Goal: Information Seeking & Learning: Learn about a topic

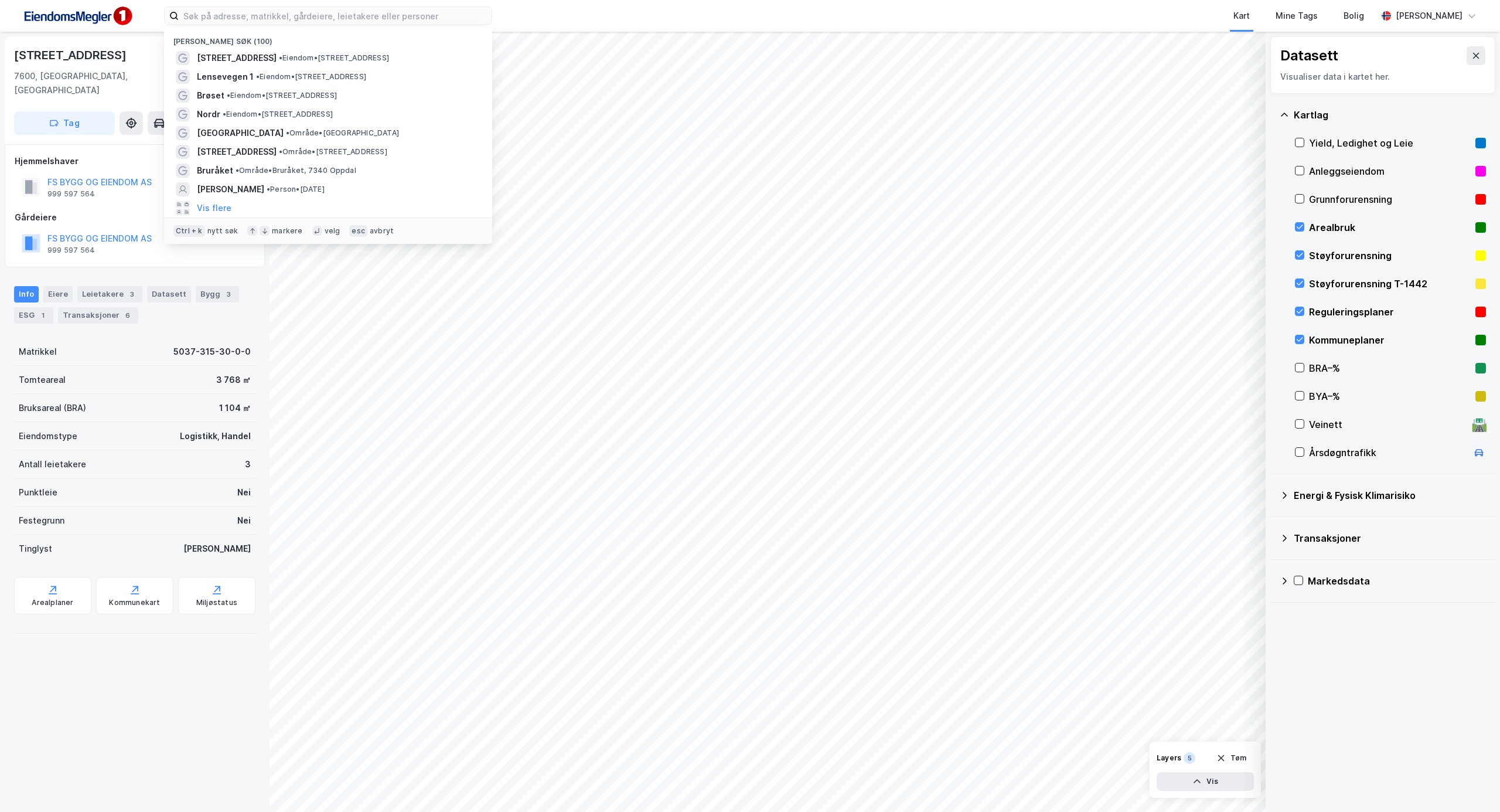
click at [547, 13] on div "Nylige søk (100) Kirkegata 75E • Eiendom • Kirkegata 75E, 7600 Levanger Lenseve…" at bounding box center [750, 16] width 1500 height 31
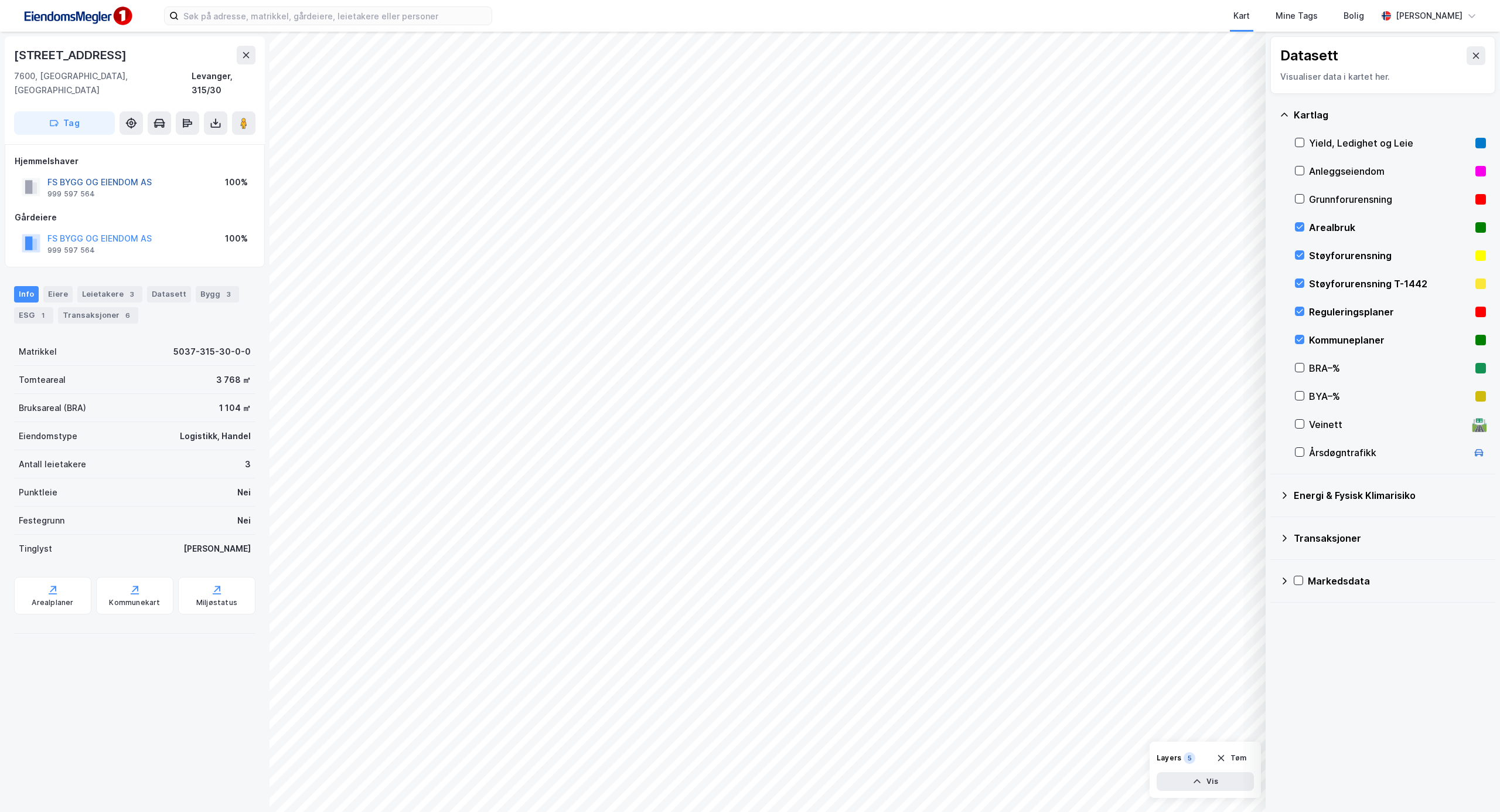
click at [0, 0] on button "FS BYGG OG EIENDOM AS" at bounding box center [0, 0] width 0 height 0
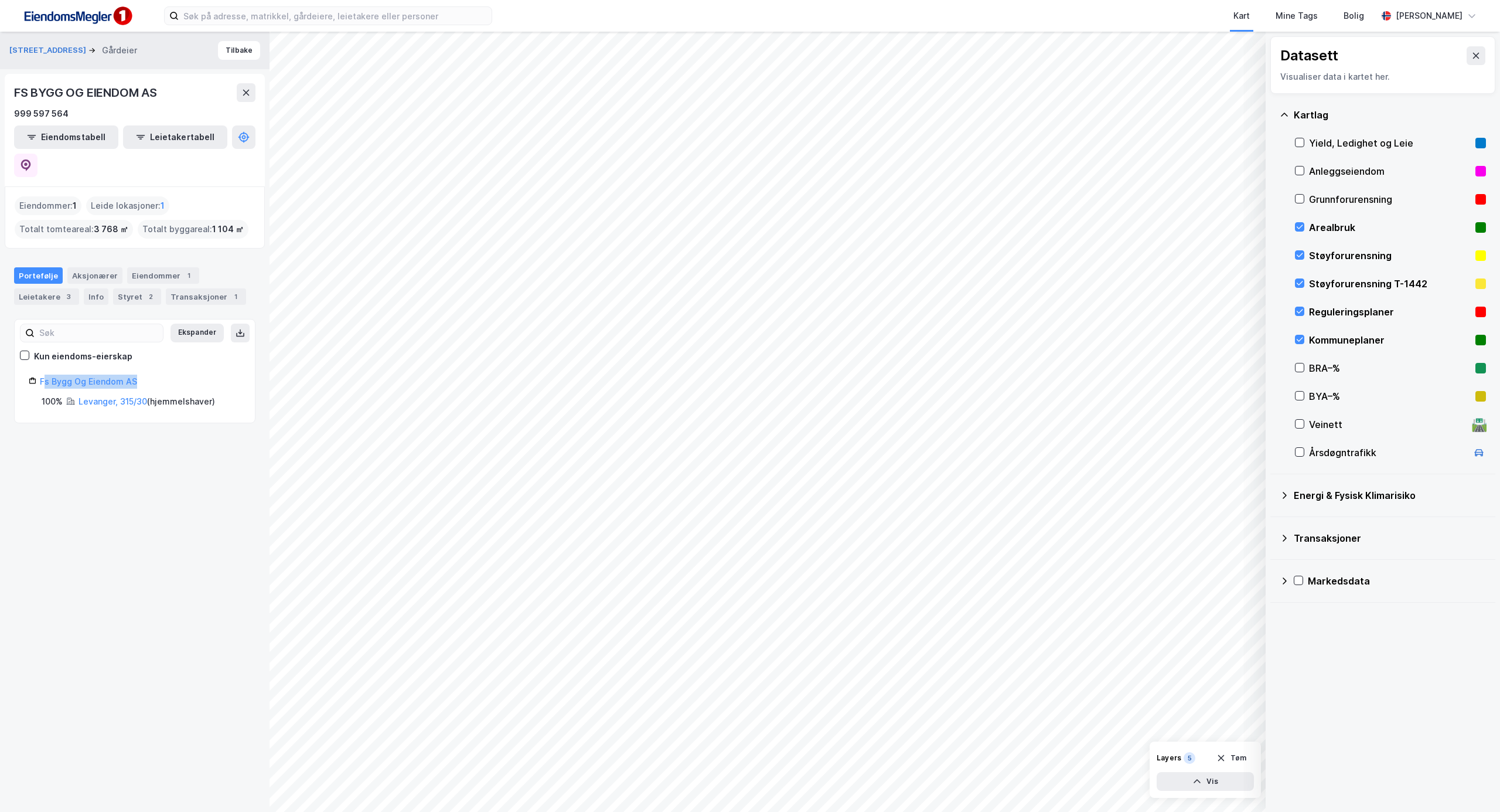
drag, startPoint x: 152, startPoint y: 352, endPoint x: 36, endPoint y: 354, distance: 116.0
click at [36, 374] on div "Fs Bygg Og Eiendom AS" at bounding box center [135, 381] width 213 height 14
click at [218, 51] on button "Tilbake" at bounding box center [238, 50] width 42 height 19
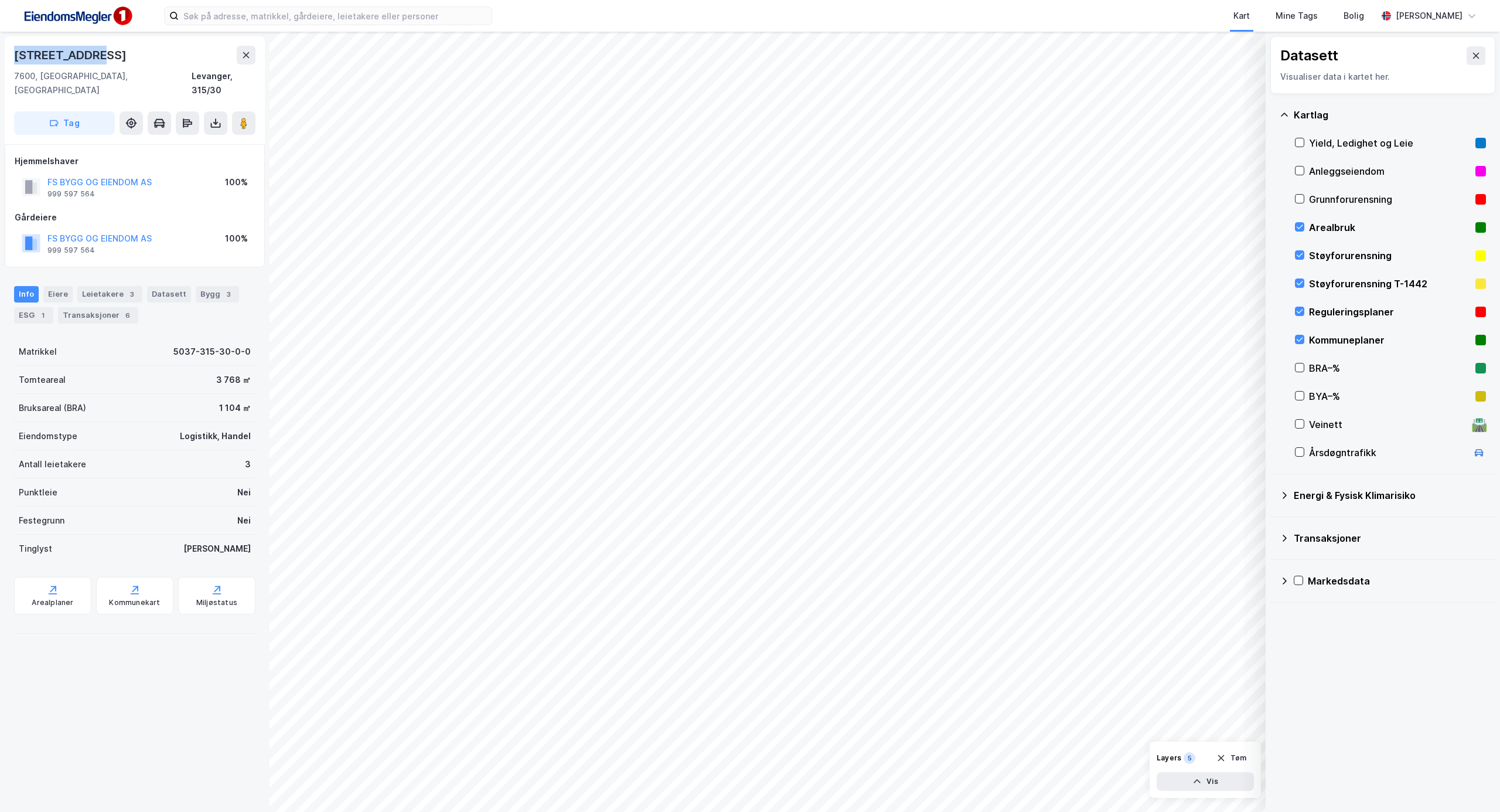
drag, startPoint x: 101, startPoint y: 61, endPoint x: 2, endPoint y: 61, distance: 99.0
click at [1, 61] on div "Kirkegata 75e 7600, Levanger, Trøndelag Levanger, 315/30 Tag Hjemmelshaver FS B…" at bounding box center [135, 421] width 270 height 780
copy div "[STREET_ADDRESS]"
drag, startPoint x: 223, startPoint y: 8, endPoint x: 235, endPoint y: 20, distance: 17.0
click at [223, 8] on input at bounding box center [336, 16] width 313 height 18
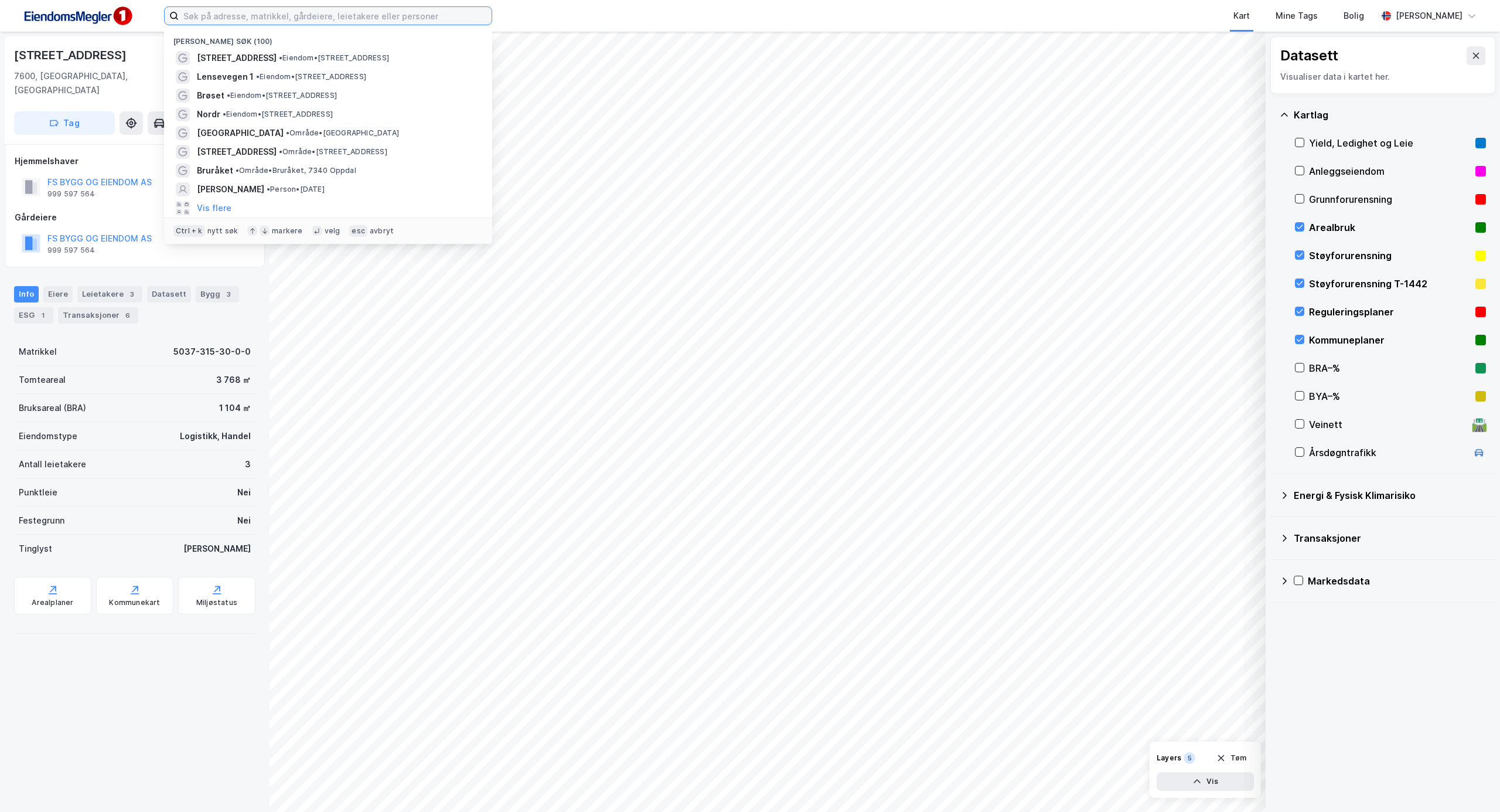
paste input "[STREET_ADDRESS]"
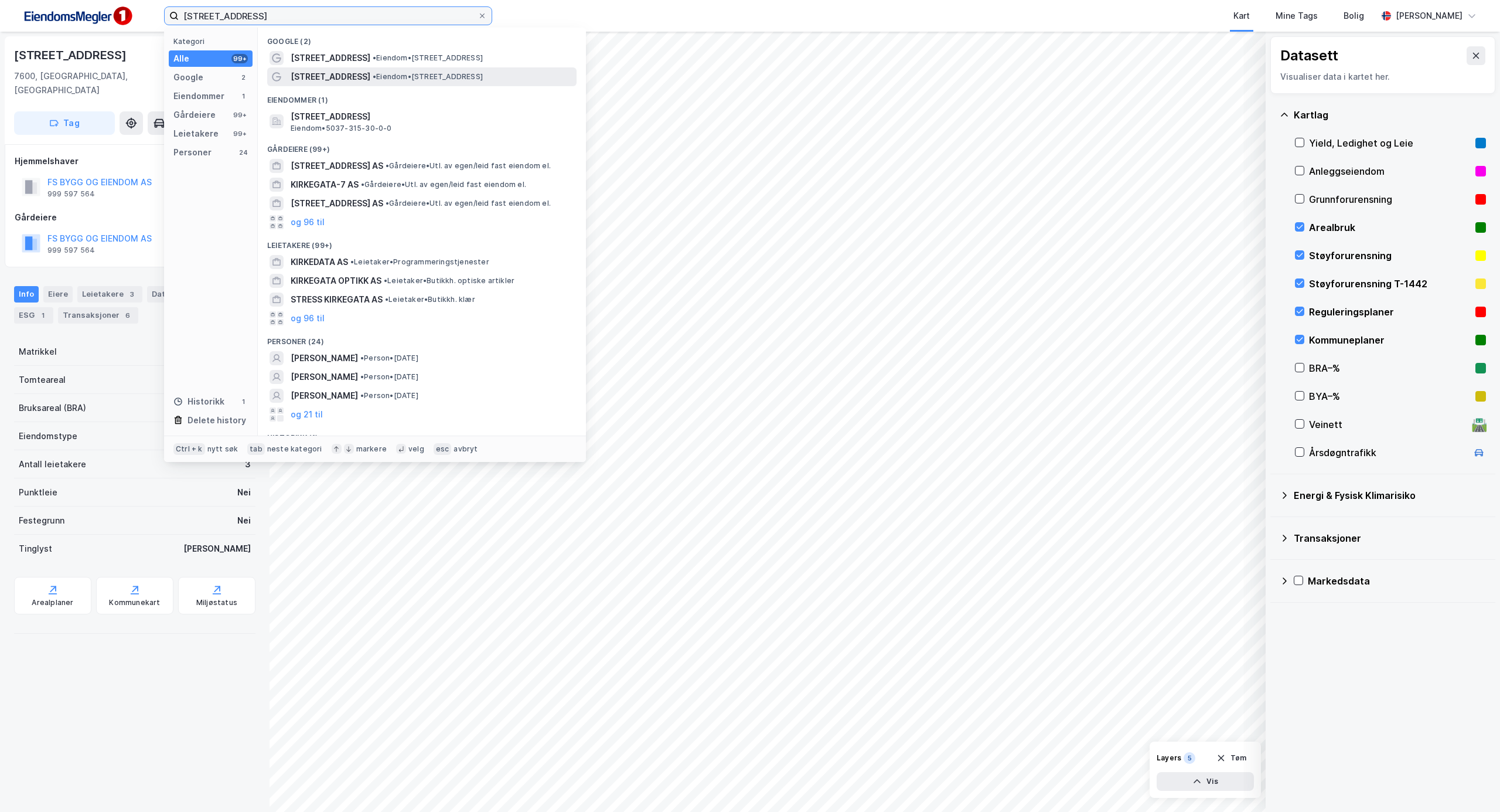
type input "[STREET_ADDRESS]"
click at [469, 73] on span "• Eiendom • [STREET_ADDRESS]" at bounding box center [428, 77] width 110 height 10
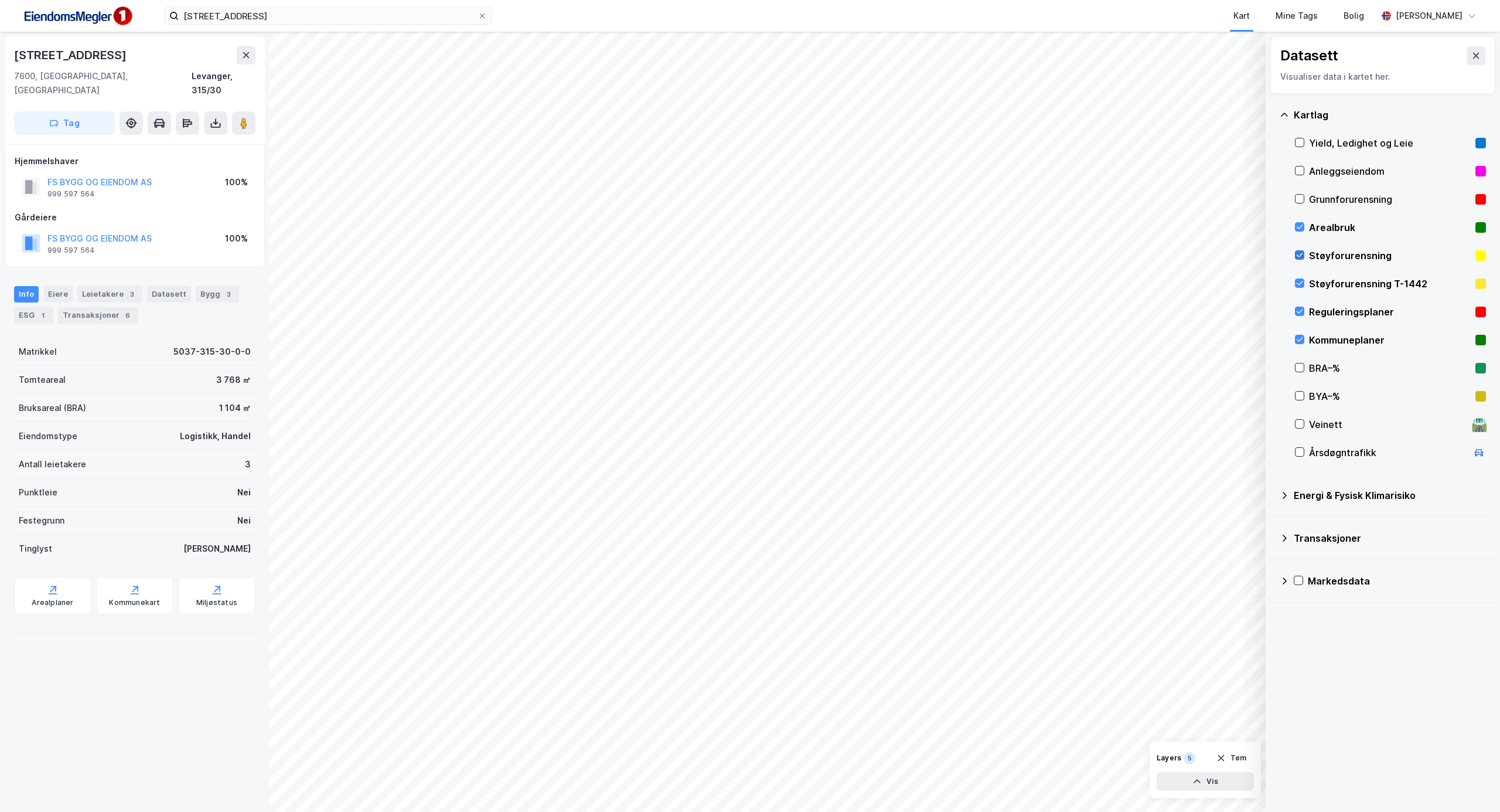
drag, startPoint x: 1301, startPoint y: 223, endPoint x: 1301, endPoint y: 253, distance: 30.0
click at [1301, 225] on icon at bounding box center [1299, 226] width 8 height 8
drag, startPoint x: 1302, startPoint y: 254, endPoint x: 1301, endPoint y: 278, distance: 24.0
click at [1302, 256] on icon at bounding box center [1299, 255] width 8 height 8
drag, startPoint x: 1299, startPoint y: 278, endPoint x: 1309, endPoint y: 306, distance: 29.7
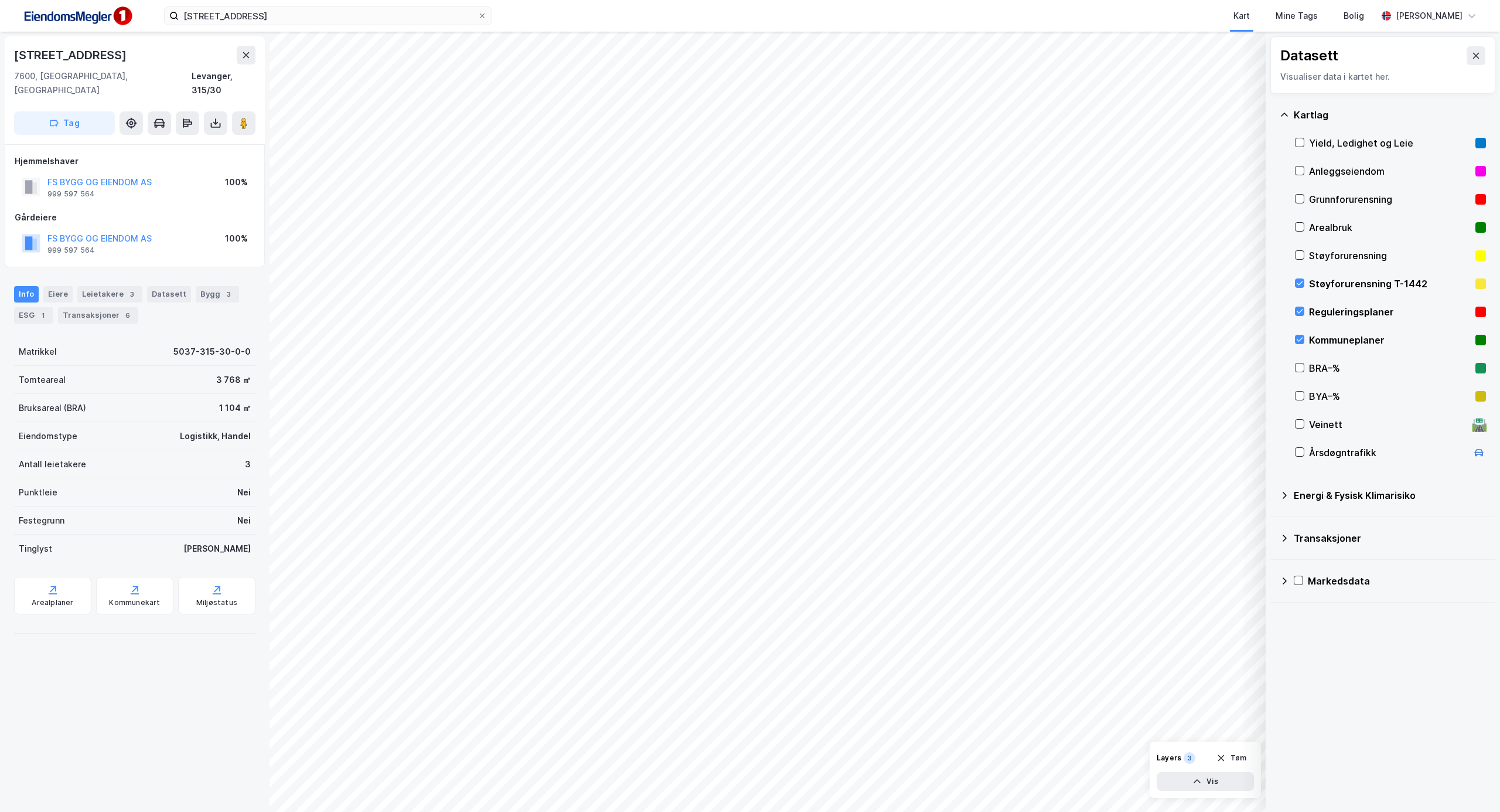
click at [1301, 280] on div at bounding box center [1300, 283] width 10 height 10
drag, startPoint x: 1301, startPoint y: 308, endPoint x: 1302, endPoint y: 344, distance: 36.0
click at [1303, 315] on icon at bounding box center [1299, 311] width 8 height 8
click at [1301, 341] on icon at bounding box center [1299, 340] width 8 height 8
drag, startPoint x: 1471, startPoint y: 59, endPoint x: 1465, endPoint y: 134, distance: 75.2
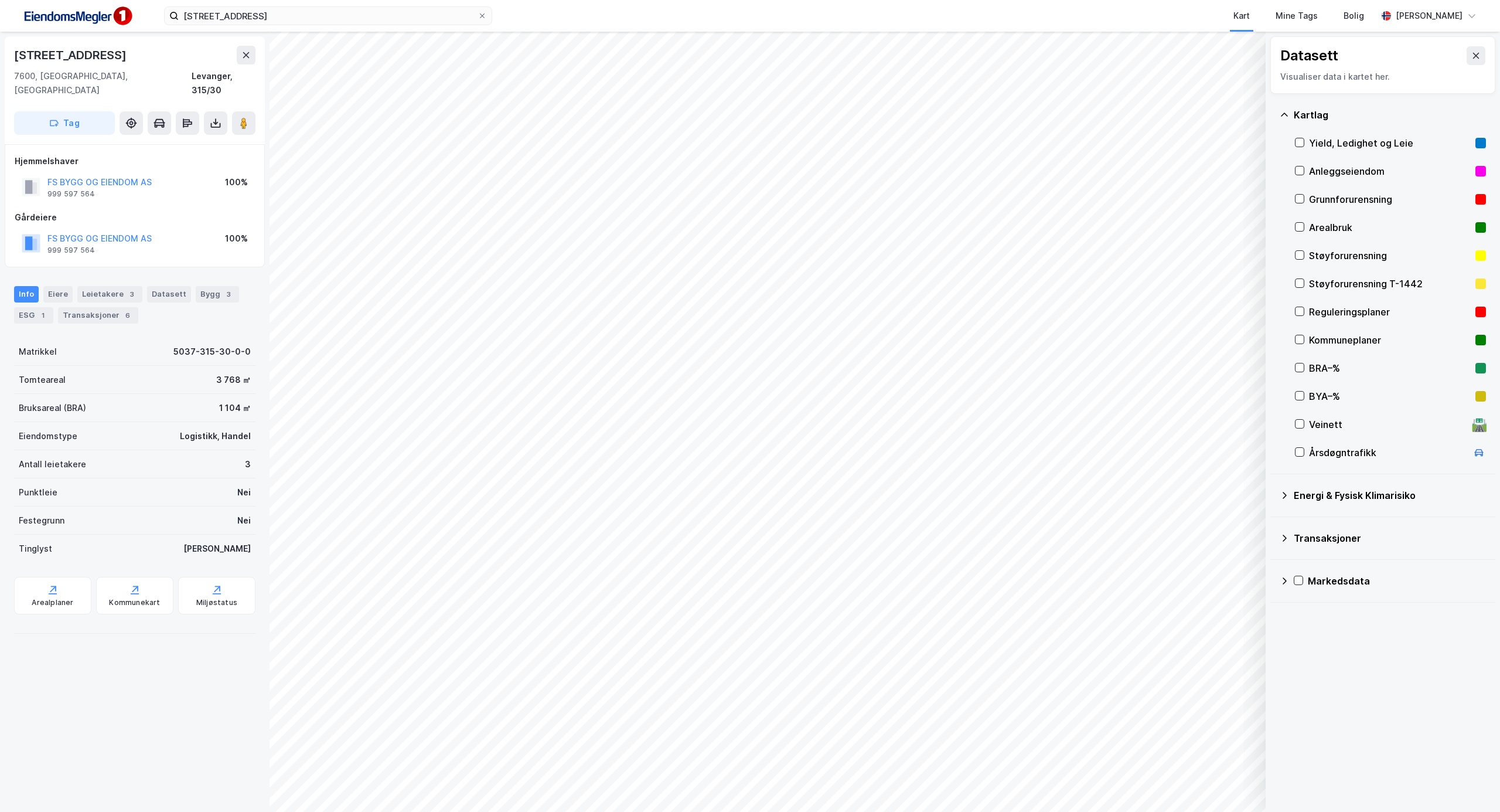
click at [1472, 59] on button at bounding box center [1475, 55] width 19 height 19
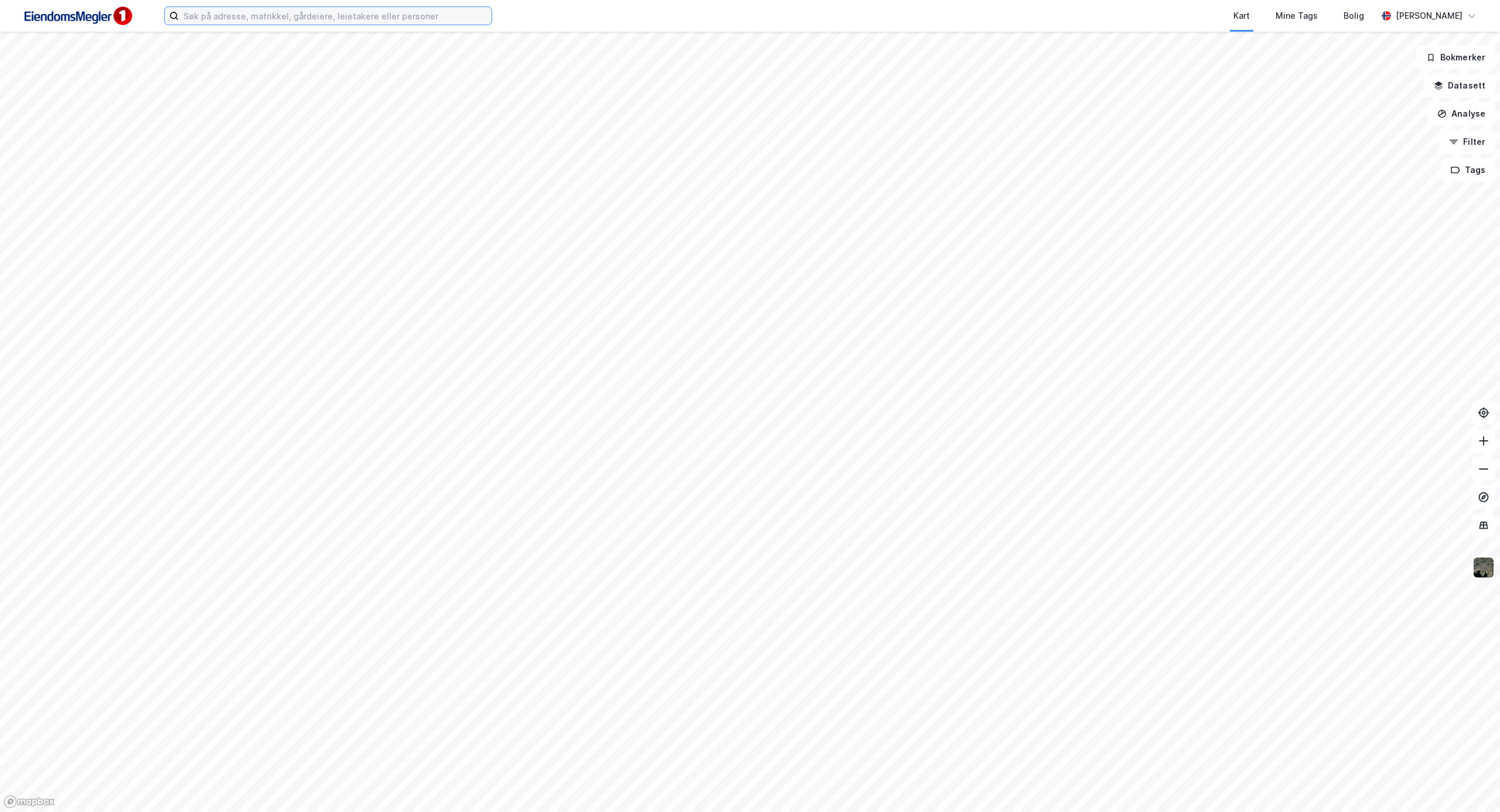
click at [232, 14] on input at bounding box center [336, 16] width 313 height 18
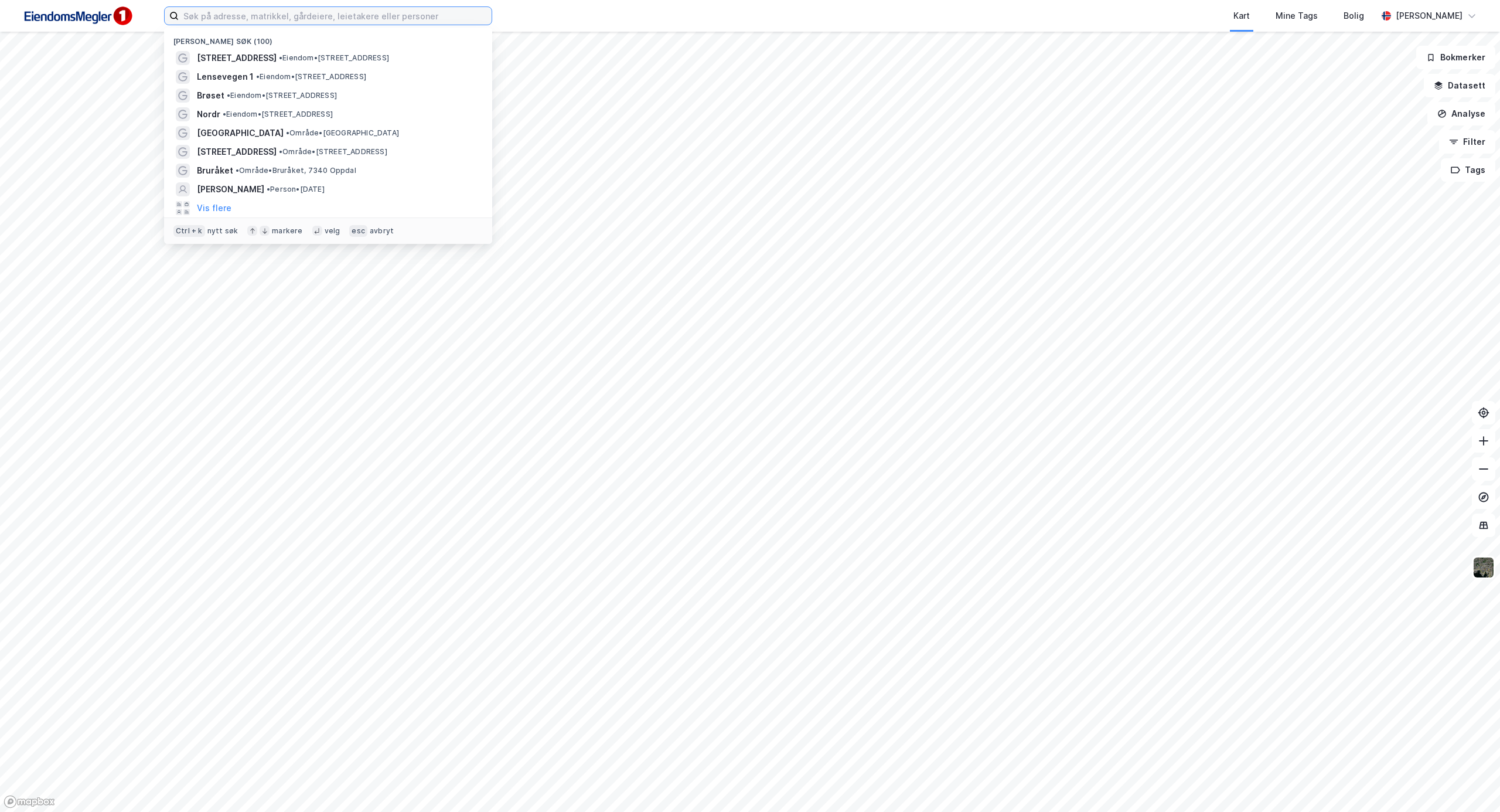
paste input "[STREET_ADDRESS]"
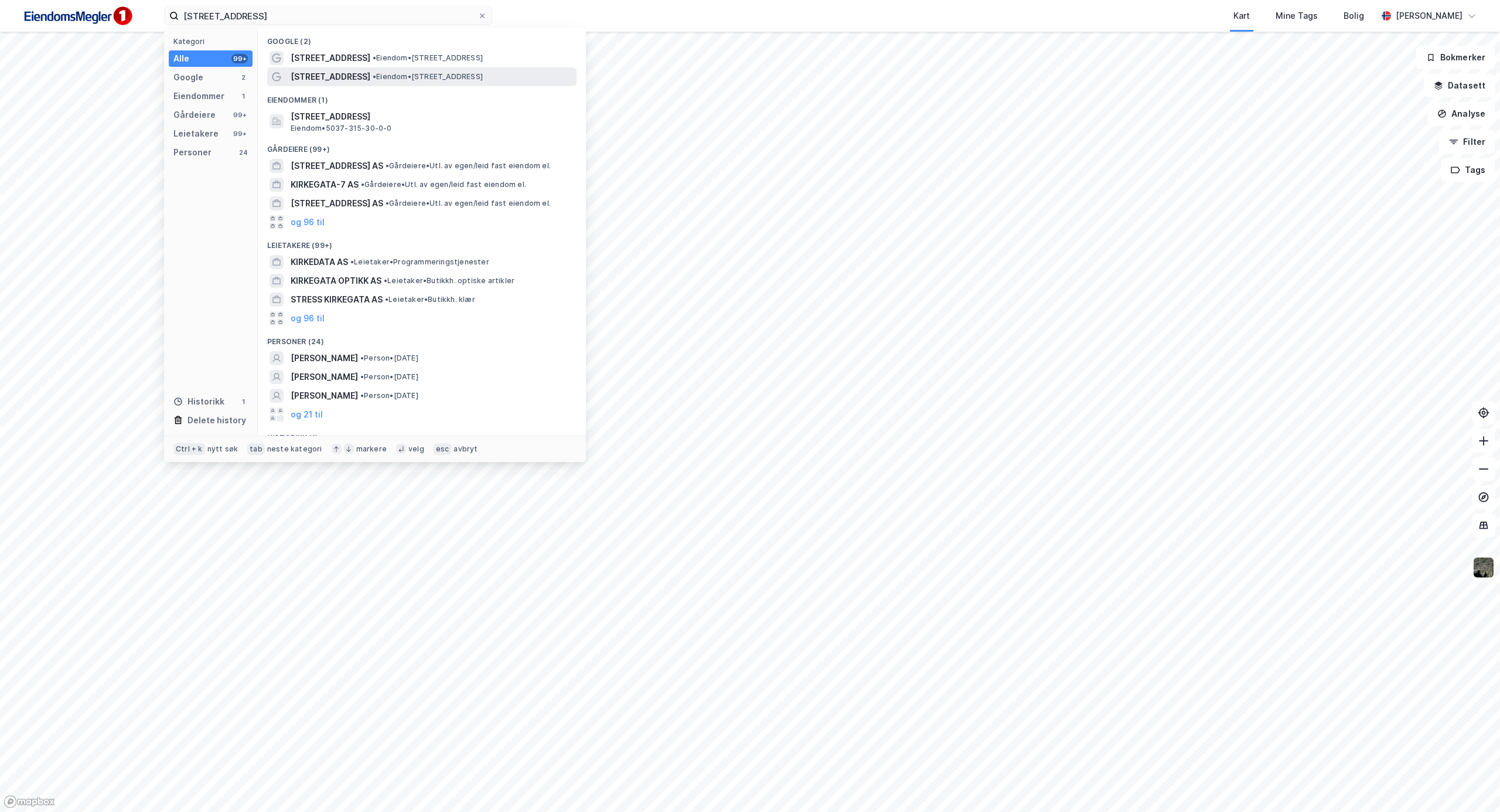
click at [447, 76] on span "• Eiendom • [STREET_ADDRESS]" at bounding box center [428, 77] width 110 height 10
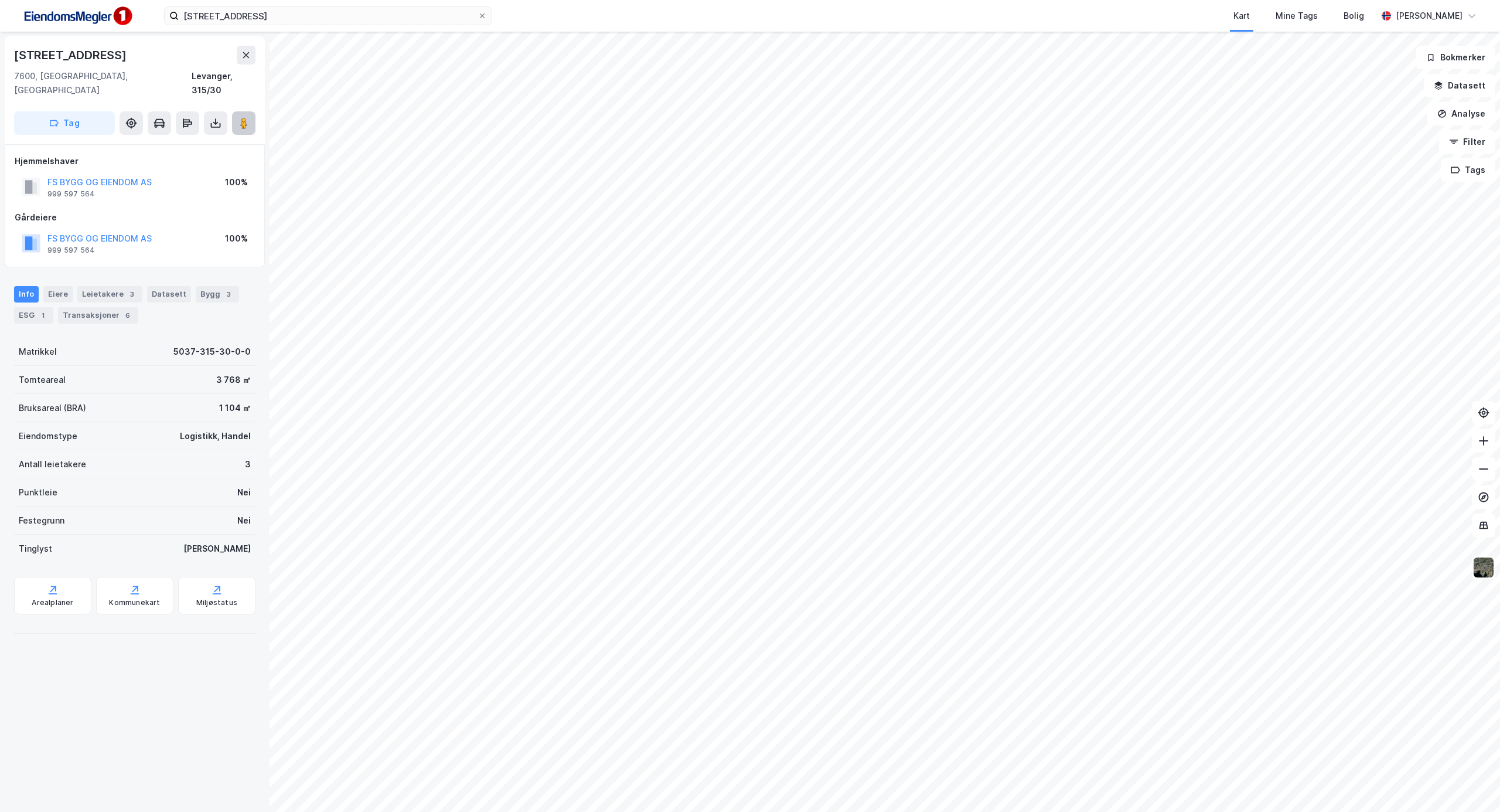
click at [239, 117] on icon at bounding box center [244, 123] width 12 height 12
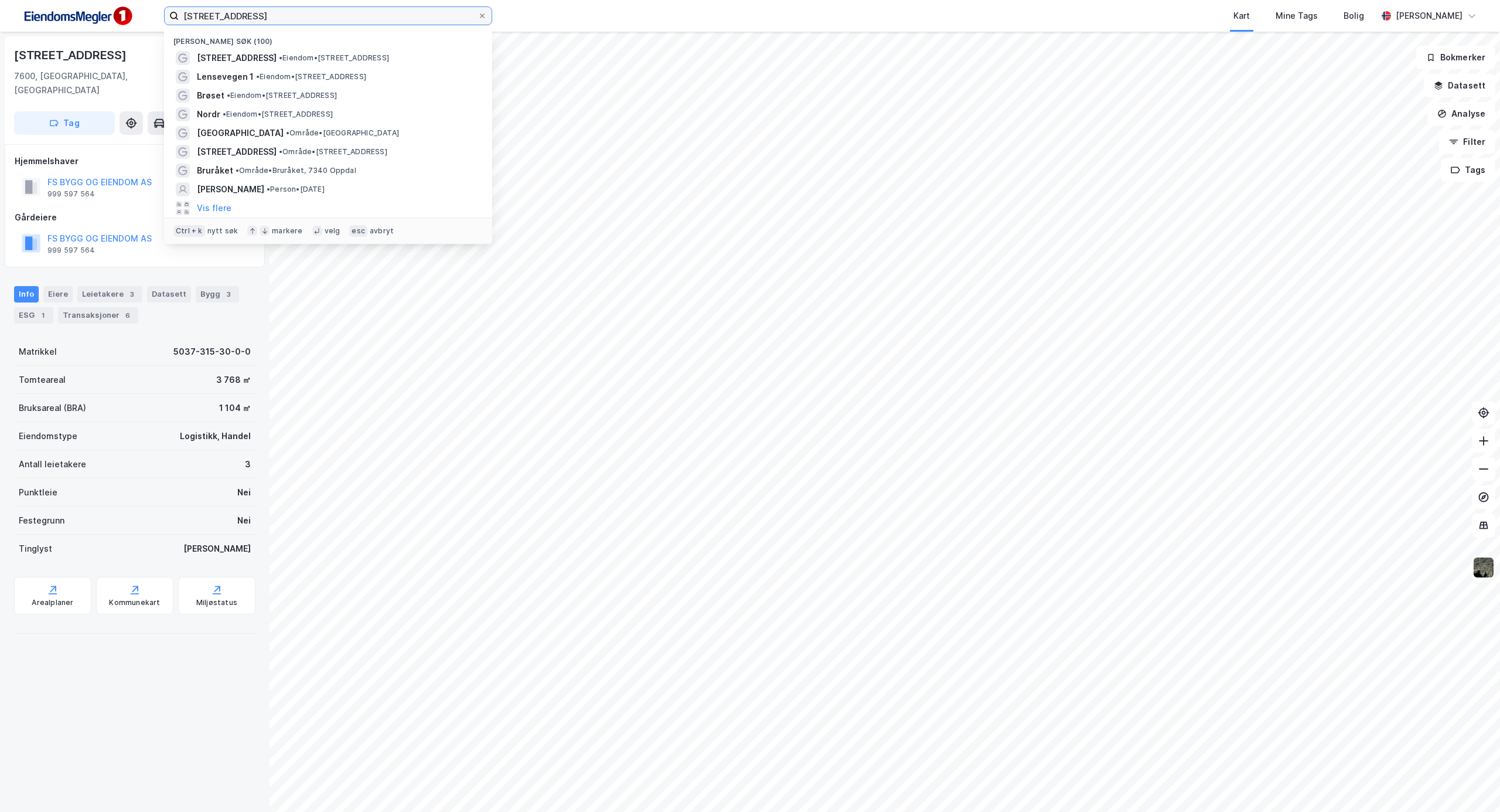
drag, startPoint x: 257, startPoint y: 18, endPoint x: 0, endPoint y: 64, distance: 261.1
click at [0, 52] on div "[STREET_ADDRESS] Nylige søk (100) [STREET_ADDRESS] • Eiendom • [STREET_ADDRESS]…" at bounding box center [750, 406] width 1500 height 812
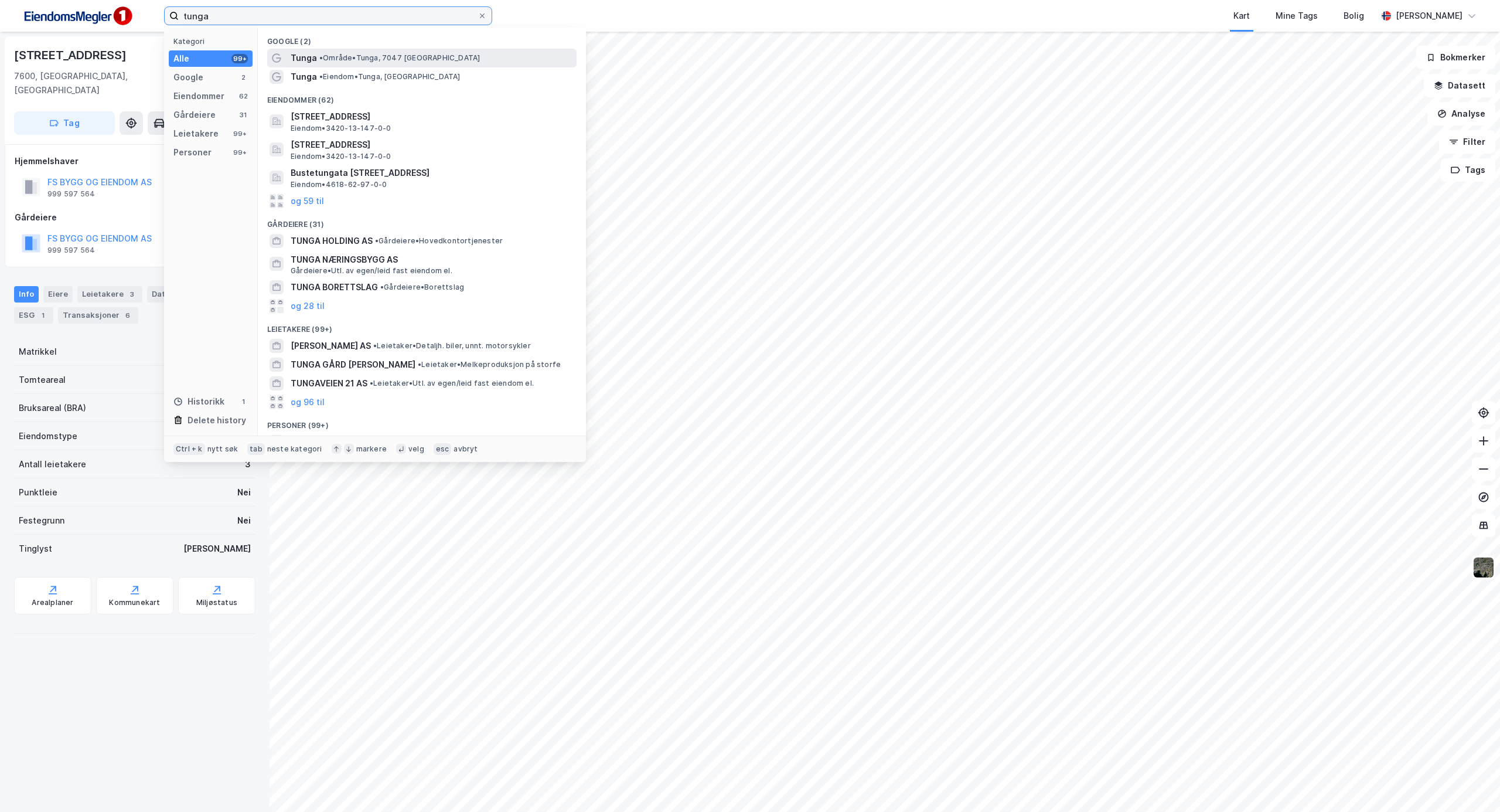
type input "tunga"
click at [330, 57] on span "• Område • Tunga, [GEOGRAPHIC_DATA]" at bounding box center [399, 58] width 160 height 10
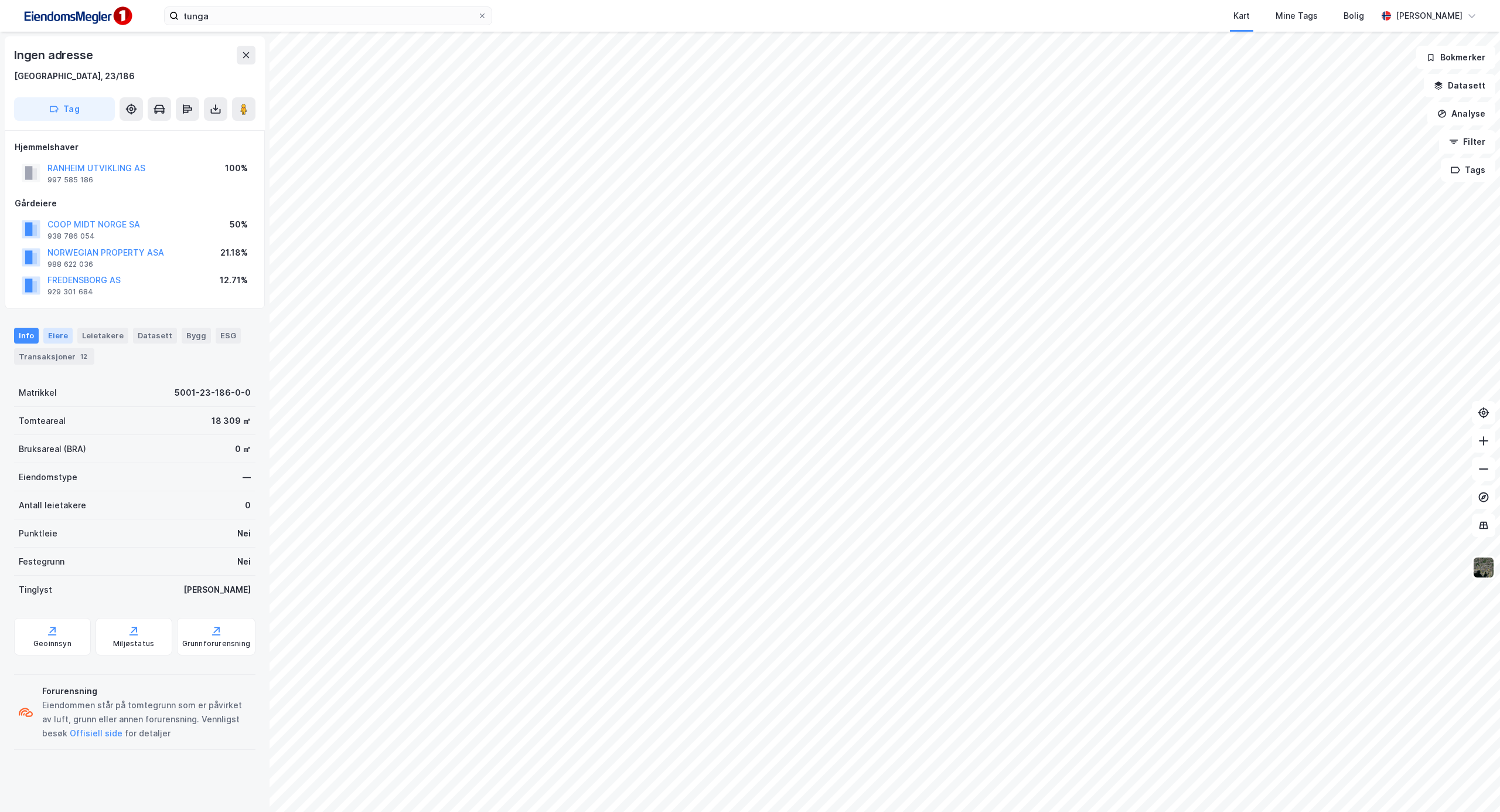
click at [57, 337] on div "Eiere" at bounding box center [58, 335] width 30 height 15
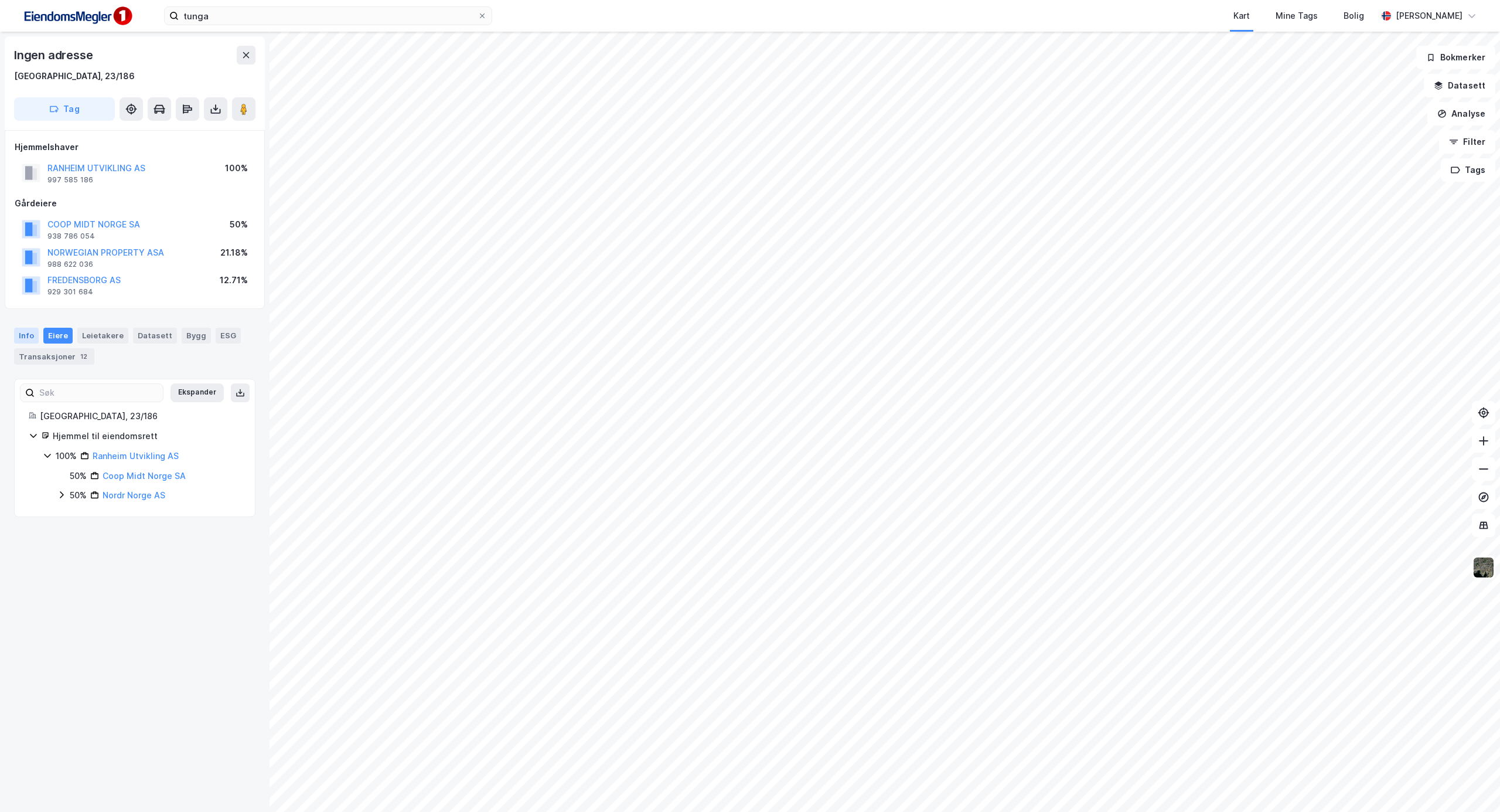
click at [27, 328] on div "Info" at bounding box center [26, 335] width 25 height 15
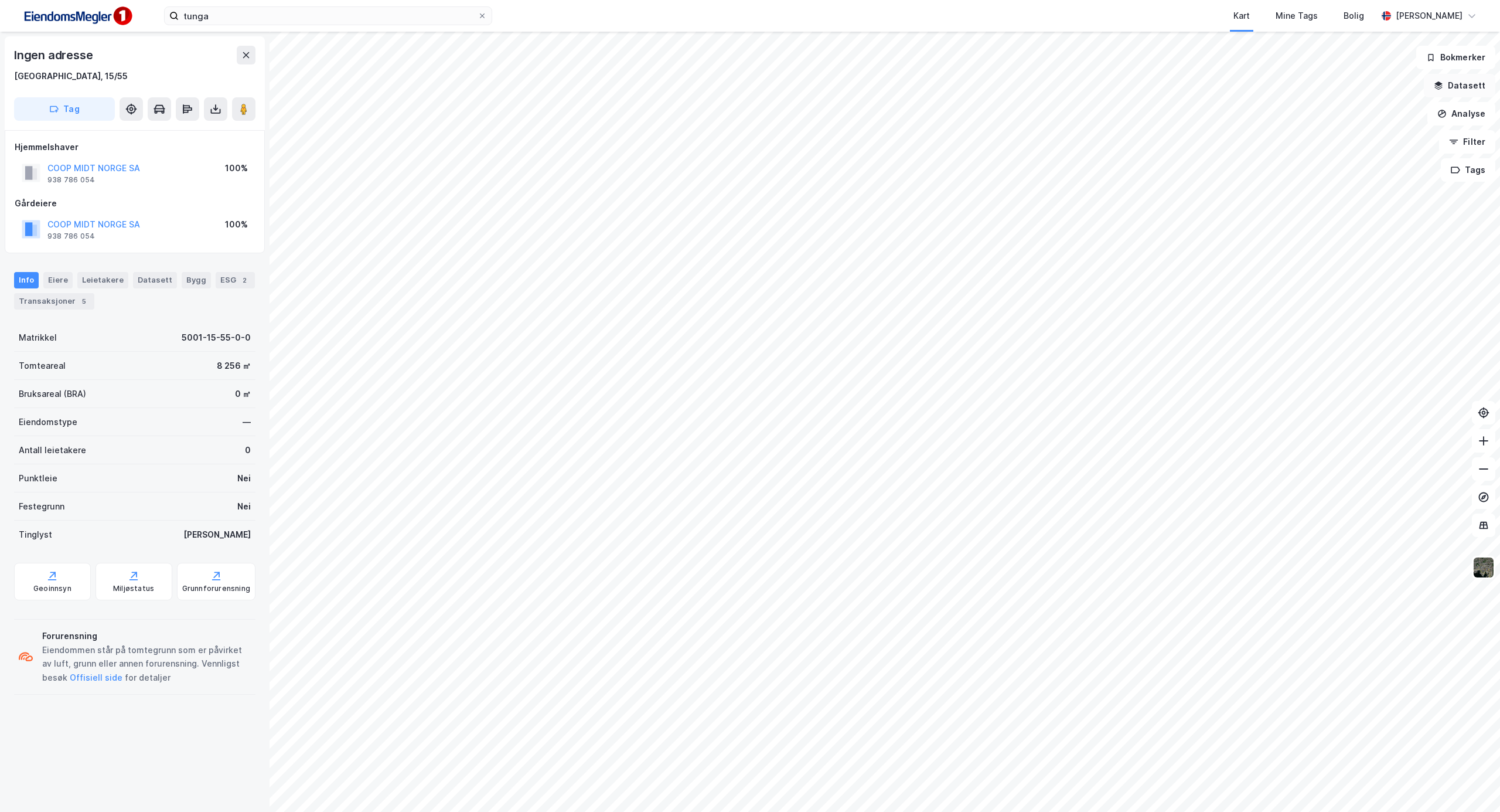
click at [1440, 83] on icon "button" at bounding box center [1439, 84] width 8 height 5
